Goal: Information Seeking & Learning: Learn about a topic

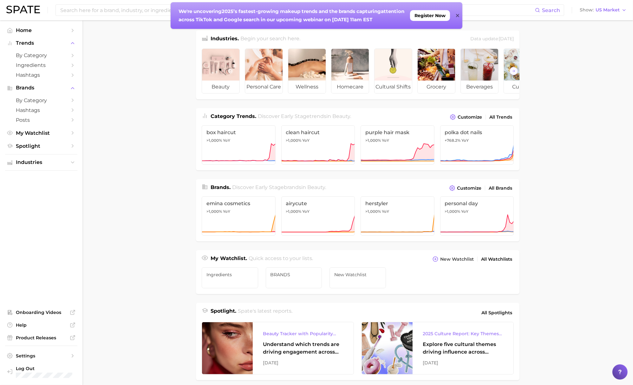
click at [459, 14] on icon at bounding box center [457, 15] width 3 height 3
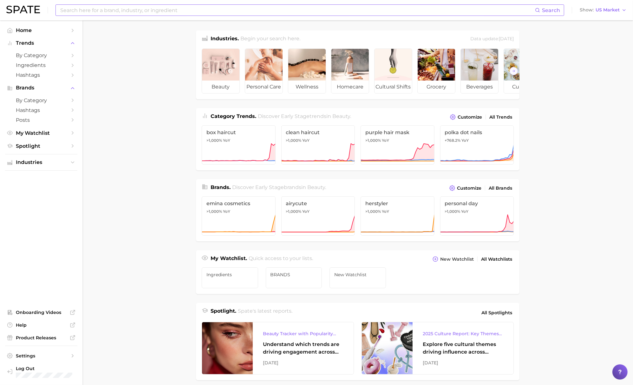
click at [459, 9] on input at bounding box center [298, 10] width 476 height 11
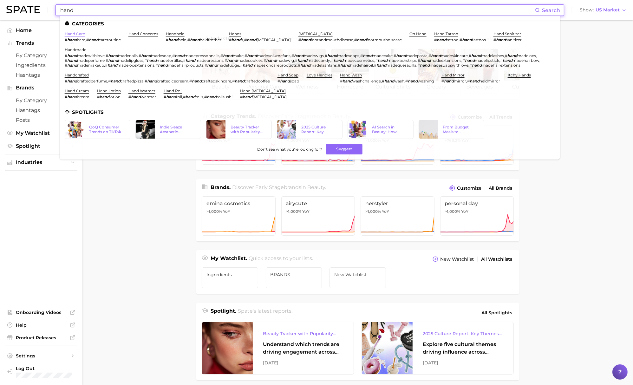
type input "hand"
click at [74, 32] on link "hand care" at bounding box center [75, 33] width 20 height 5
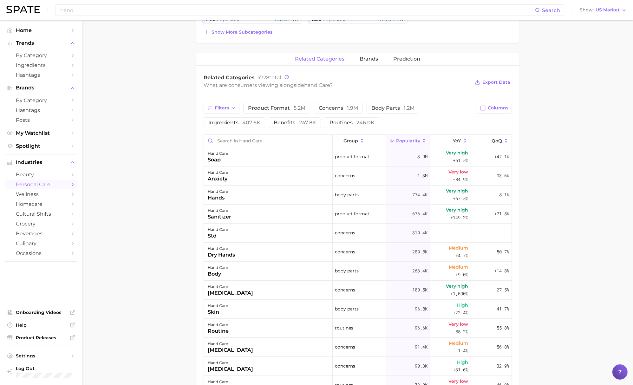
scroll to position [222, 0]
click at [245, 136] on input "Search in hand care" at bounding box center [268, 140] width 129 height 12
paste input "Eucalyptus"
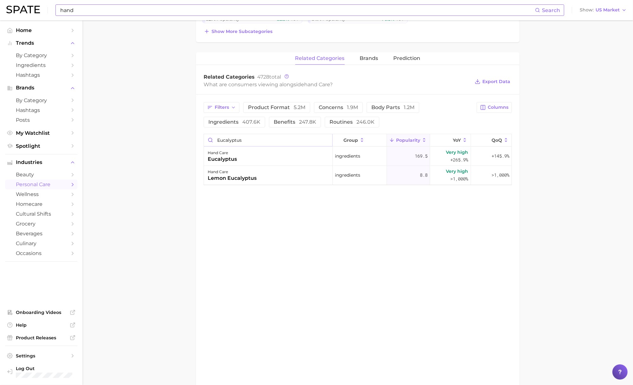
type input "Eucalyptus"
click at [192, 11] on input "hand" at bounding box center [298, 10] width 476 height 11
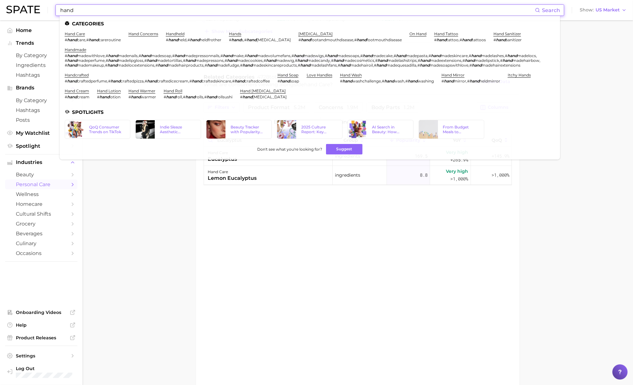
click at [192, 11] on input "hand" at bounding box center [298, 10] width 476 height 11
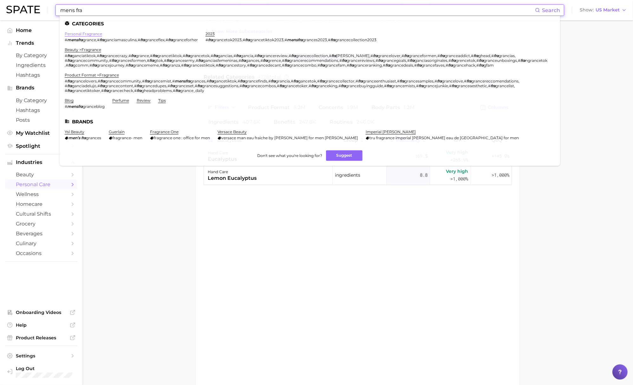
click at [83, 32] on link "personal fragrance" at bounding box center [83, 33] width 37 height 5
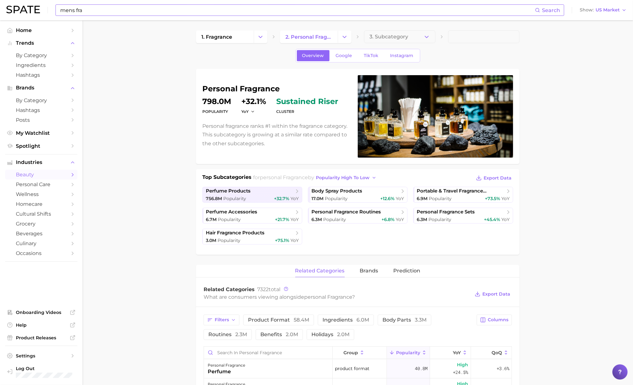
click at [266, 10] on input "mens fra" at bounding box center [298, 10] width 476 height 11
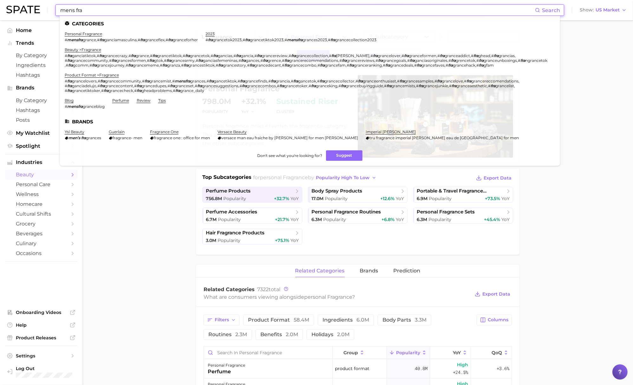
click at [266, 10] on input "mens fra" at bounding box center [298, 10] width 476 height 11
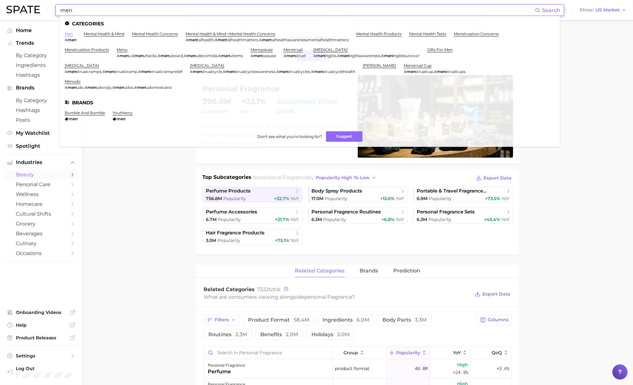
type input "men"
click at [70, 34] on link "men" at bounding box center [69, 33] width 8 height 5
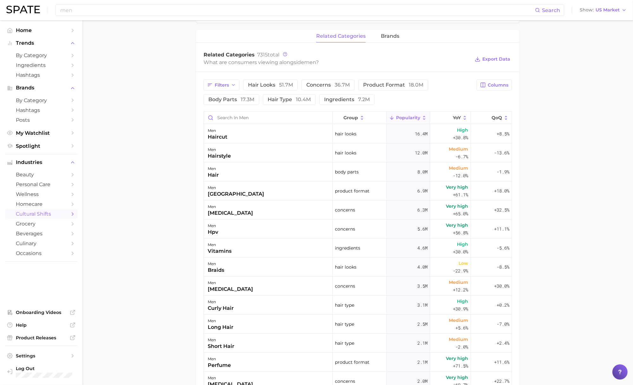
scroll to position [348, 0]
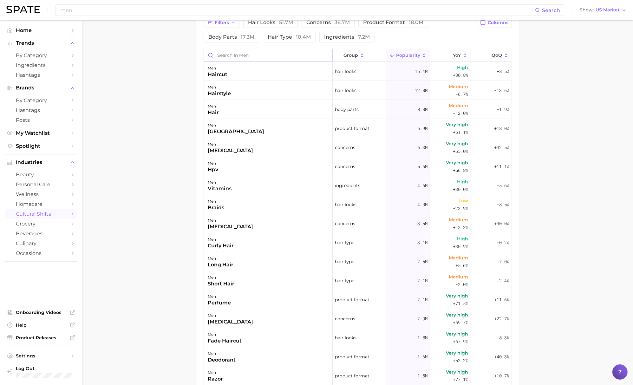
click at [275, 55] on input "Search in men" at bounding box center [268, 55] width 129 height 12
paste input "Eucalyptus"
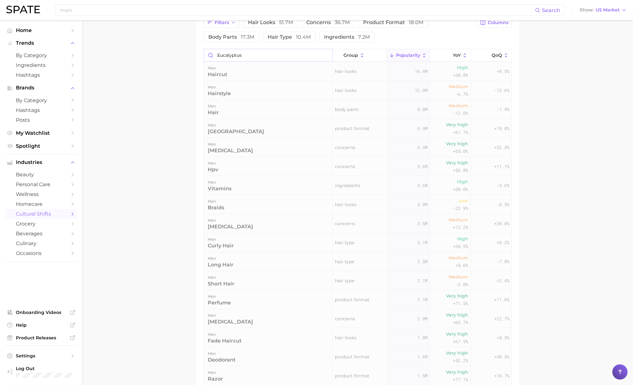
scroll to position [306, 0]
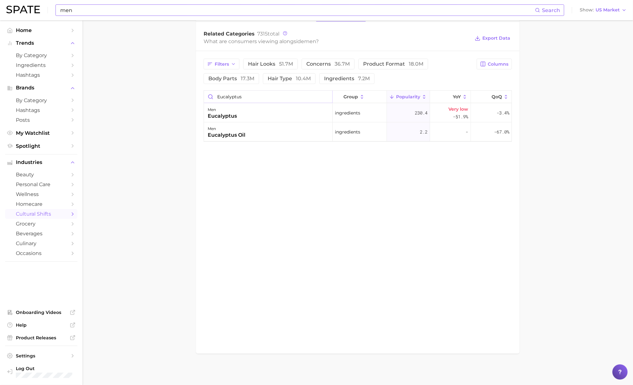
type input "Eucalyptus"
click at [156, 12] on input "men" at bounding box center [298, 10] width 476 height 11
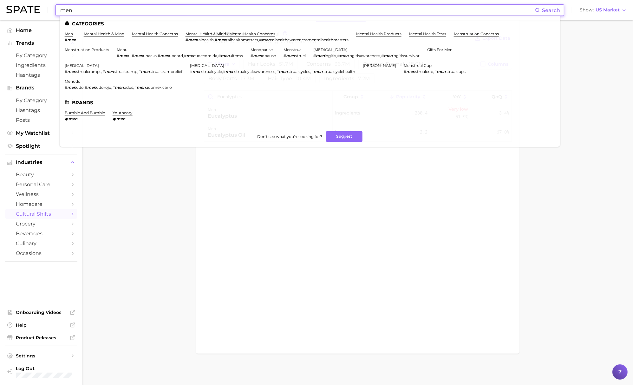
click at [156, 12] on input "men" at bounding box center [298, 10] width 476 height 11
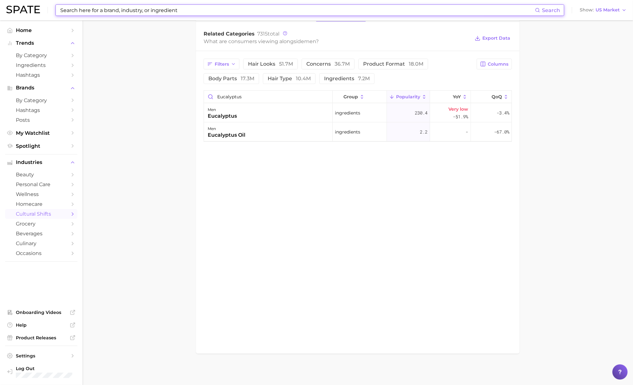
click at [152, 7] on input at bounding box center [298, 10] width 476 height 11
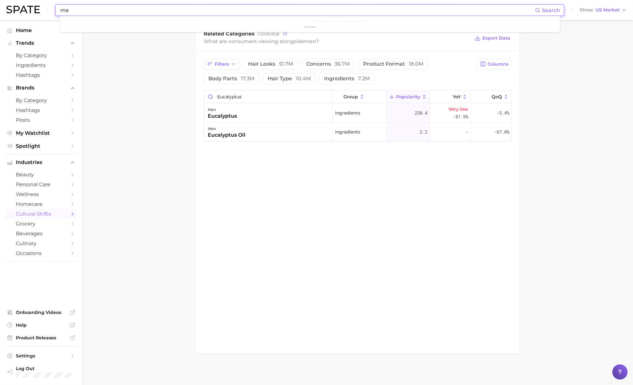
type input "m"
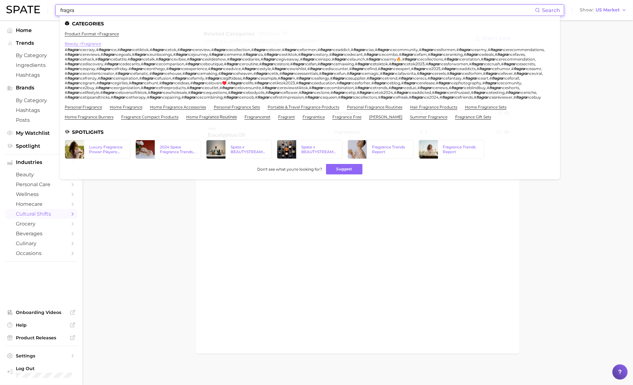
type input "fragra"
click at [95, 44] on link "beauty > fragrance" at bounding box center [83, 43] width 36 height 5
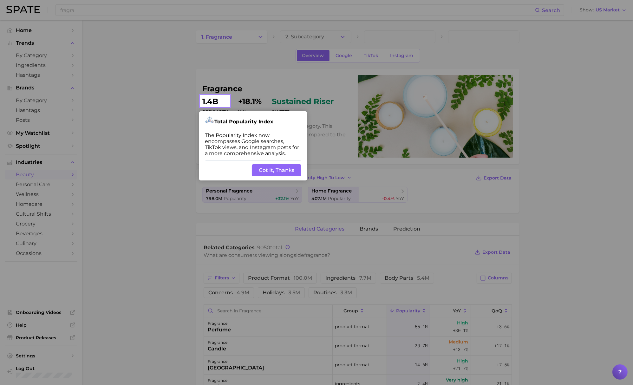
click at [287, 172] on button "Got It, Thanks" at bounding box center [277, 170] width 50 height 12
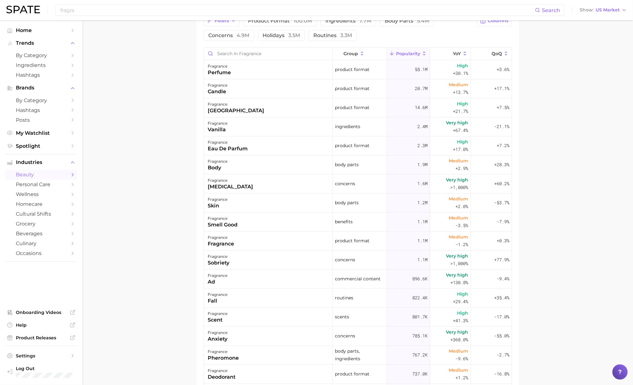
scroll to position [121, 0]
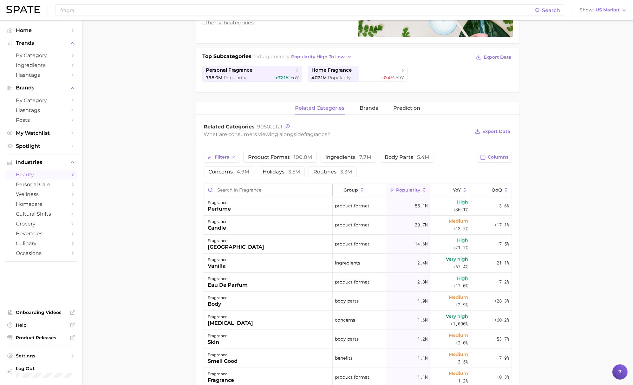
click at [272, 187] on input "Search in fragrance" at bounding box center [268, 190] width 129 height 12
paste input "Eucalyptus"
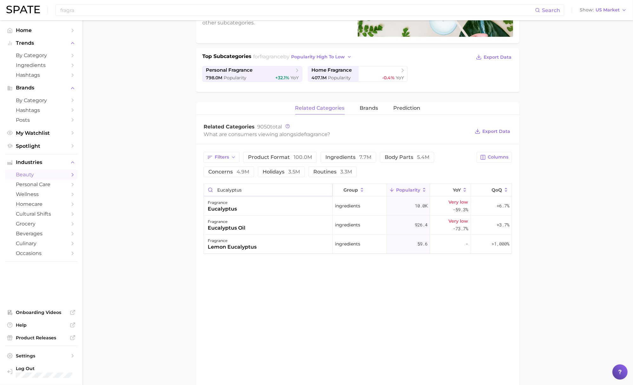
type input "Eucalyptus"
